Goal: Check status: Check status

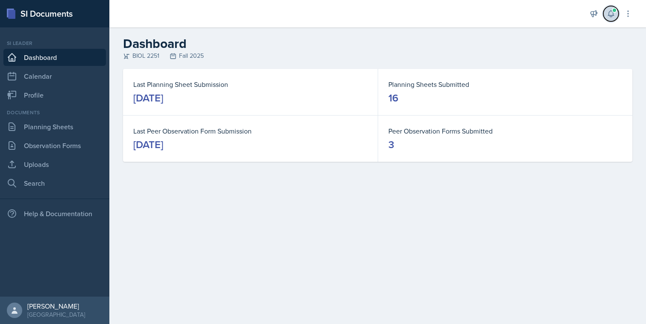
click at [614, 9] on span at bounding box center [614, 10] width 5 height 5
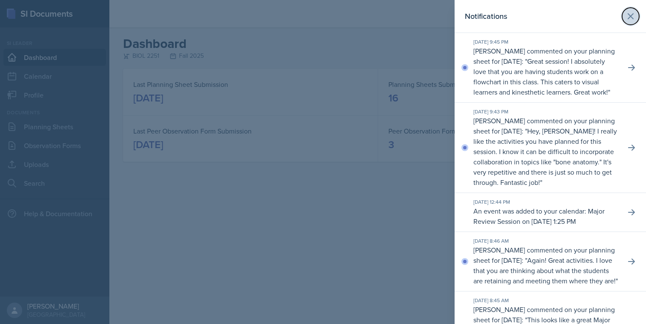
click at [634, 13] on icon at bounding box center [631, 16] width 10 height 10
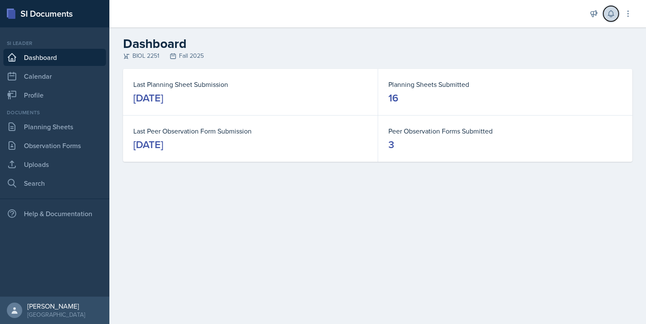
click at [610, 17] on icon at bounding box center [611, 13] width 9 height 9
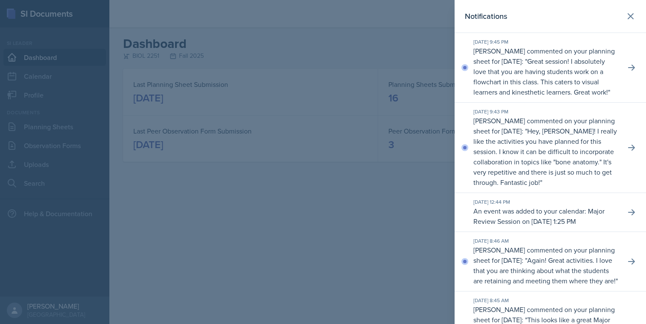
click at [621, 16] on div "Notifications" at bounding box center [550, 16] width 171 height 12
click at [633, 17] on icon at bounding box center [631, 16] width 10 height 10
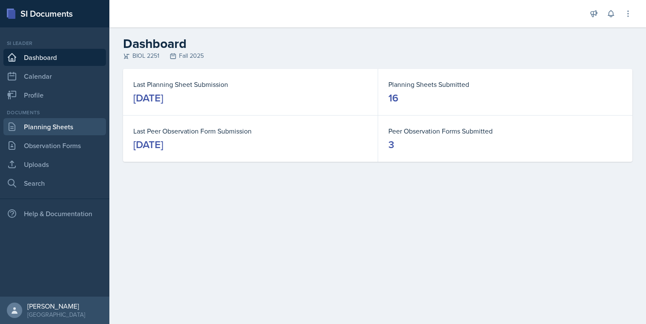
click at [72, 126] on link "Planning Sheets" at bounding box center [54, 126] width 103 height 17
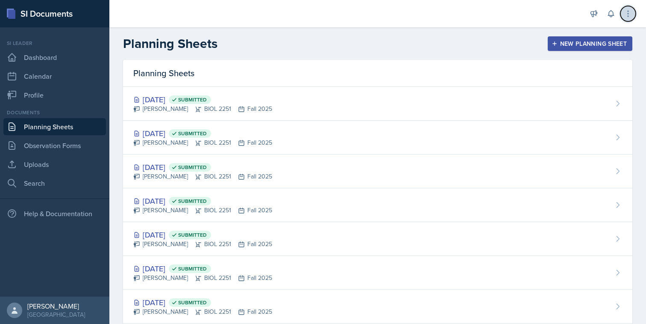
click at [625, 11] on icon at bounding box center [628, 13] width 9 height 9
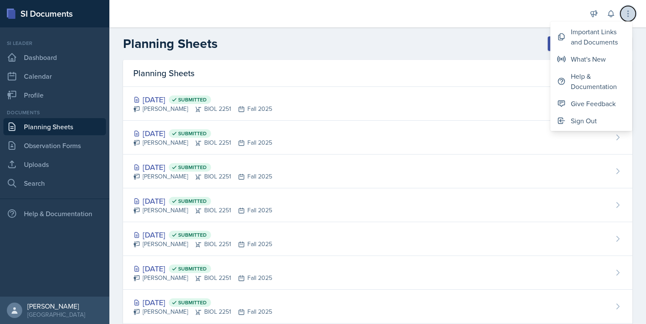
click at [625, 11] on icon at bounding box center [628, 13] width 9 height 9
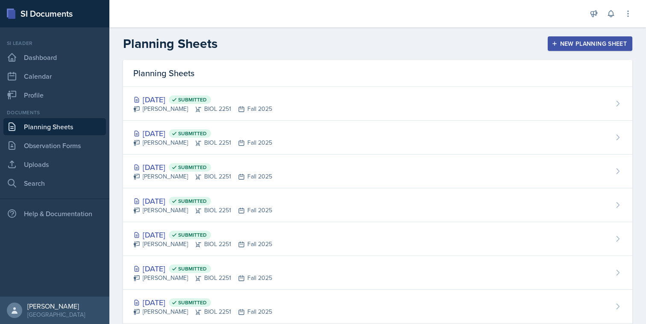
click at [606, 28] on header "Planning Sheets New Planning Sheet" at bounding box center [377, 43] width 537 height 32
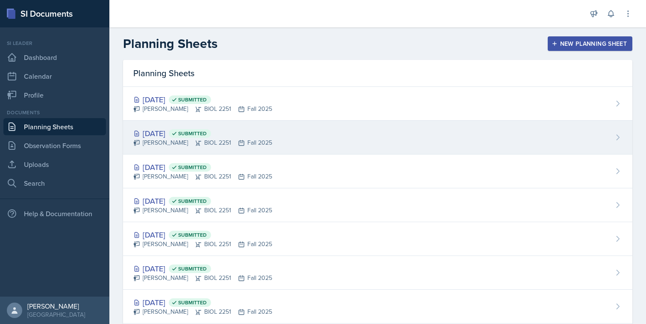
click at [477, 126] on div "[DATE] Submitted [PERSON_NAME] BIOL 2251 Fall 2025" at bounding box center [377, 138] width 509 height 34
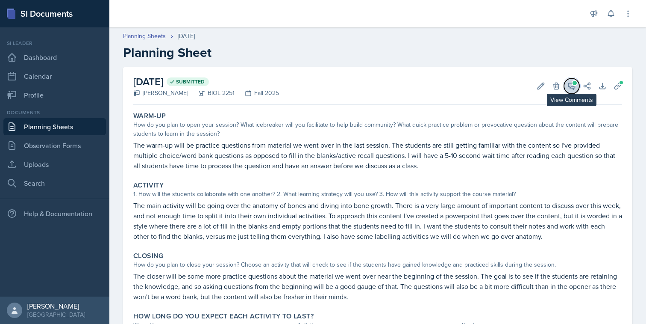
click at [575, 83] on span at bounding box center [575, 83] width 4 height 4
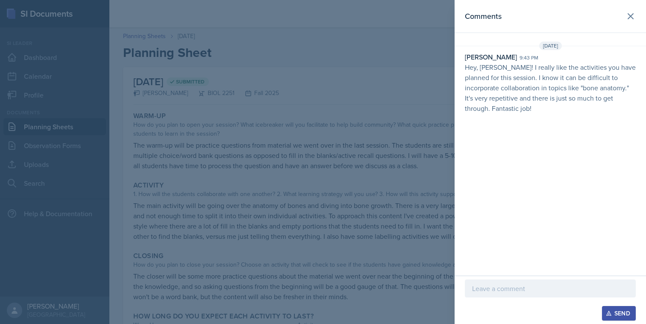
click at [428, 151] on div at bounding box center [323, 162] width 646 height 324
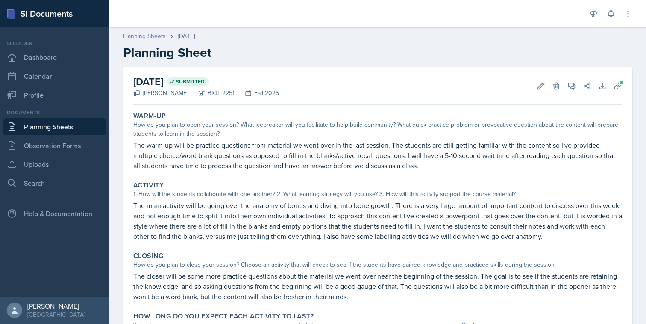
click at [159, 34] on link "Planning Sheets" at bounding box center [144, 36] width 43 height 9
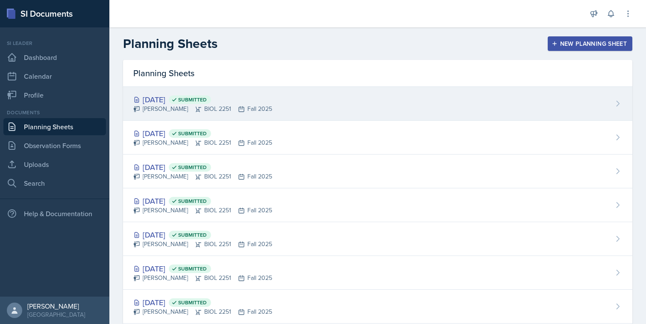
click at [263, 111] on div "[DATE] Submitted [PERSON_NAME] BIOL 2251 Fall 2025" at bounding box center [377, 104] width 509 height 34
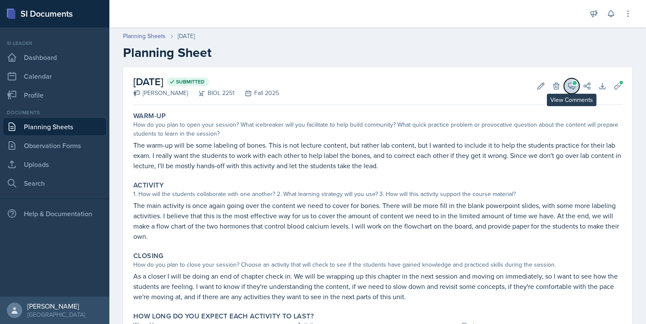
click at [571, 89] on icon at bounding box center [572, 86] width 9 height 9
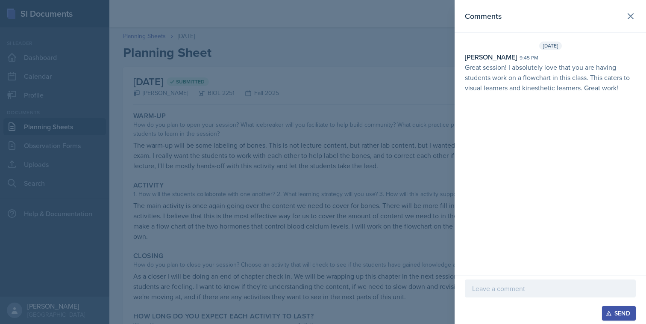
click at [420, 224] on div at bounding box center [323, 162] width 646 height 324
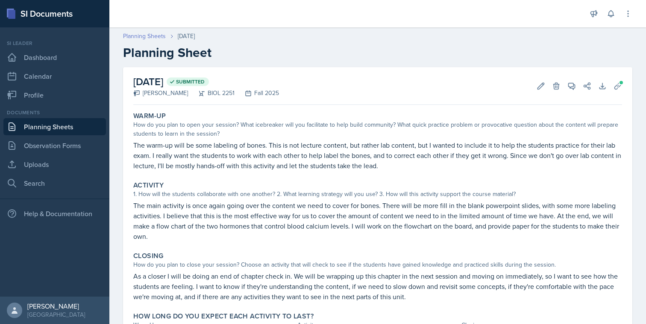
click at [148, 36] on link "Planning Sheets" at bounding box center [144, 36] width 43 height 9
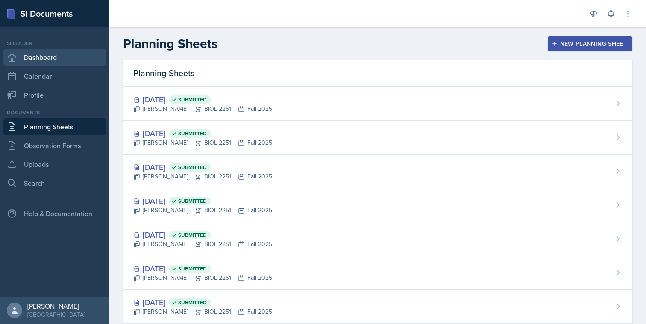
click at [74, 56] on link "Dashboard" at bounding box center [54, 57] width 103 height 17
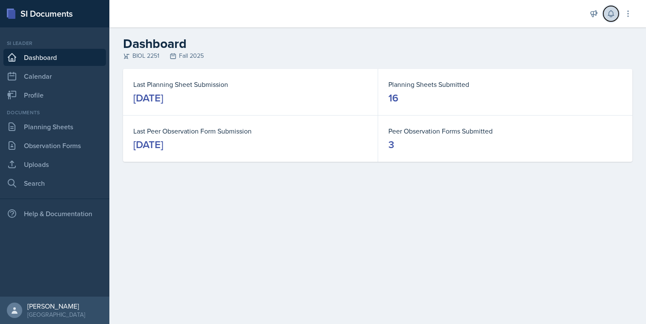
click at [613, 17] on icon at bounding box center [611, 13] width 9 height 9
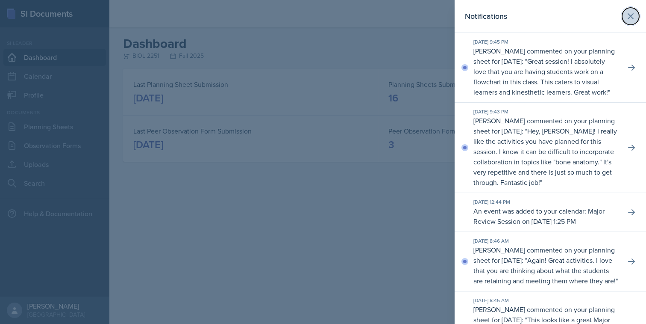
click at [628, 15] on icon at bounding box center [631, 16] width 10 height 10
